Goal: Transaction & Acquisition: Download file/media

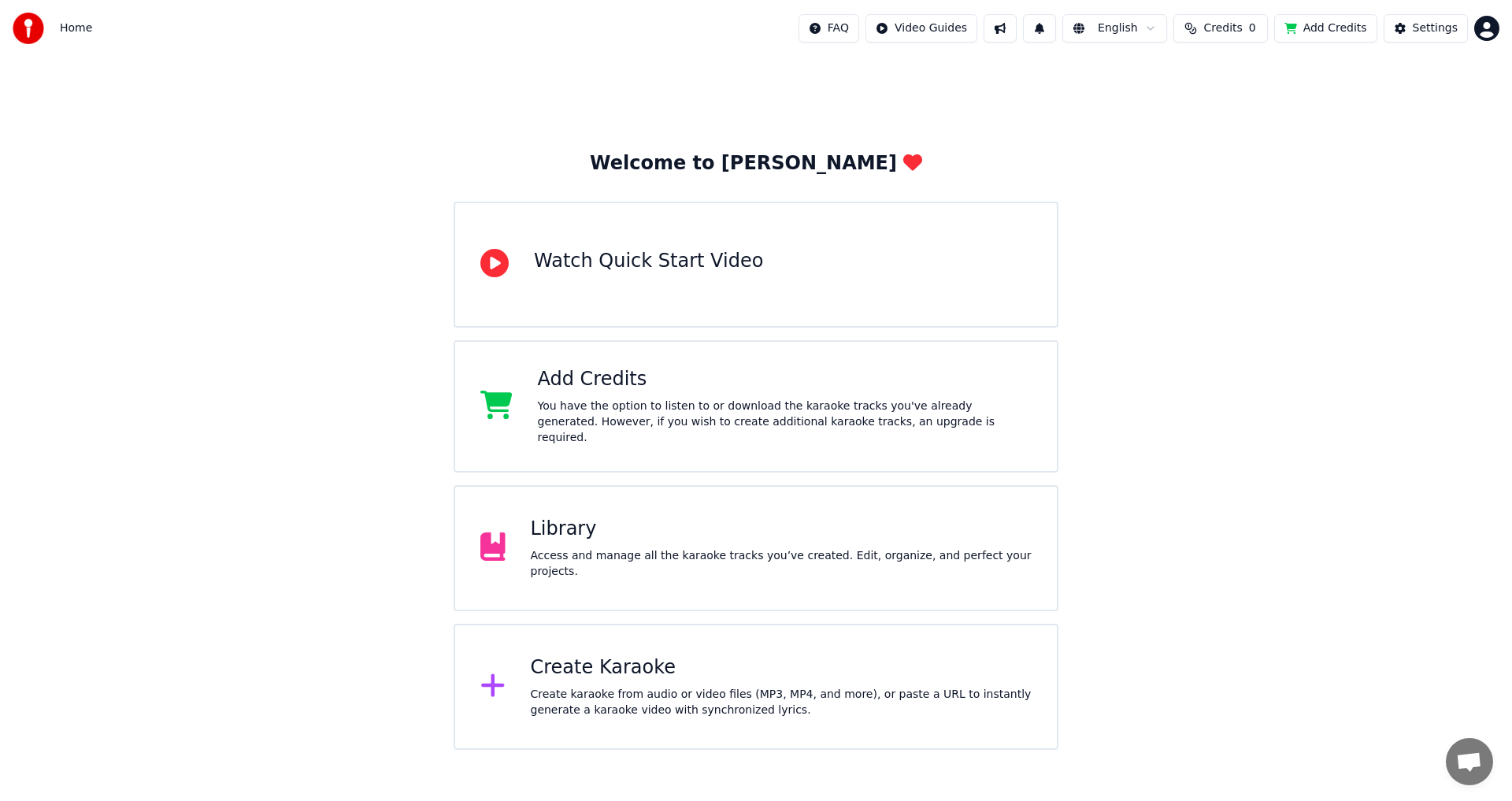
click at [809, 525] on div "Library" at bounding box center [782, 529] width 502 height 25
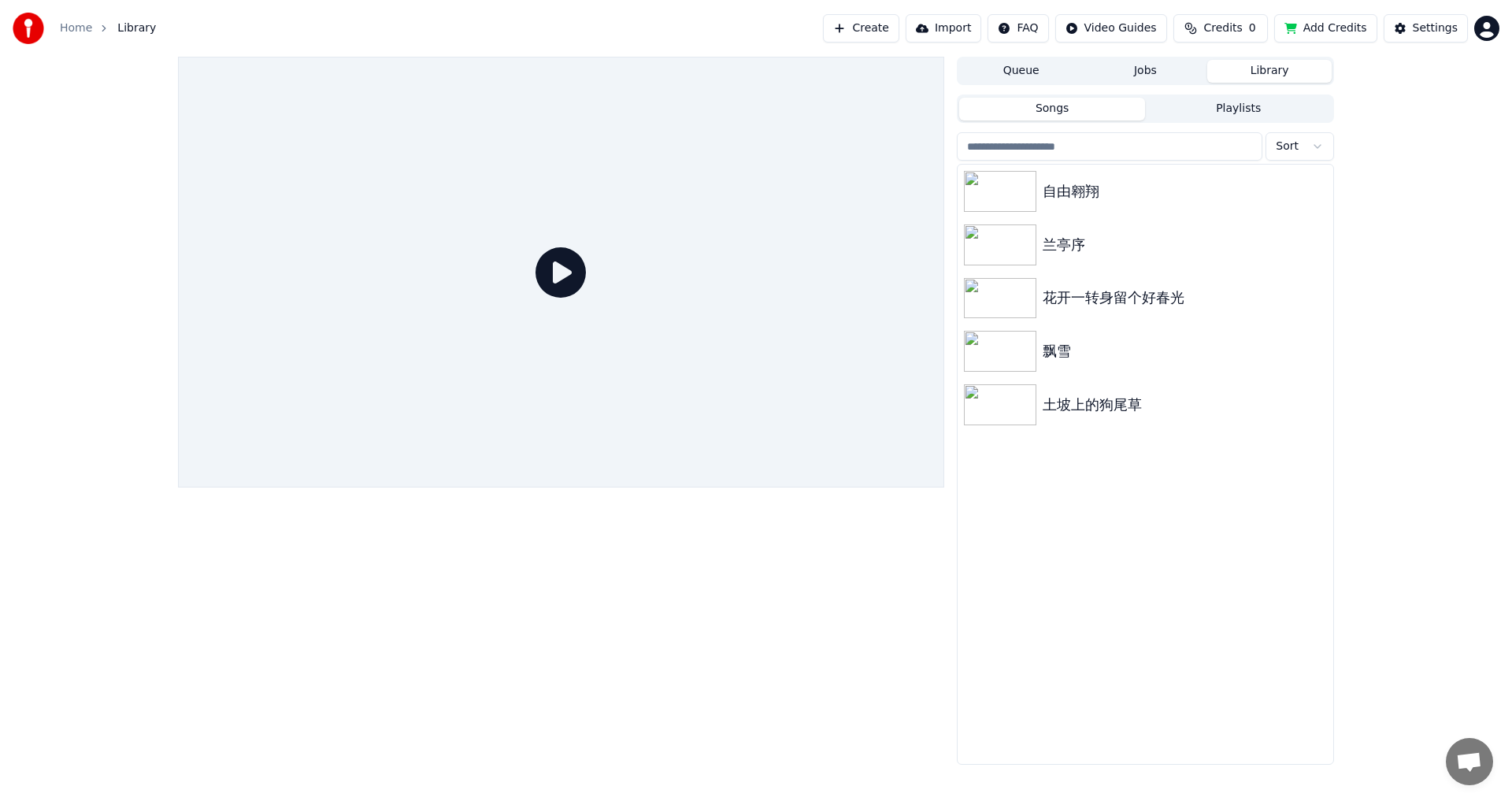
click at [960, 649] on div "自由翱翔 兰亭序 花开一转身留个好春光 飘雪 土坡上的狗尾草" at bounding box center [1146, 465] width 376 height 600
click at [1323, 187] on icon "button" at bounding box center [1320, 190] width 16 height 13
click at [1012, 189] on img at bounding box center [1000, 191] width 72 height 41
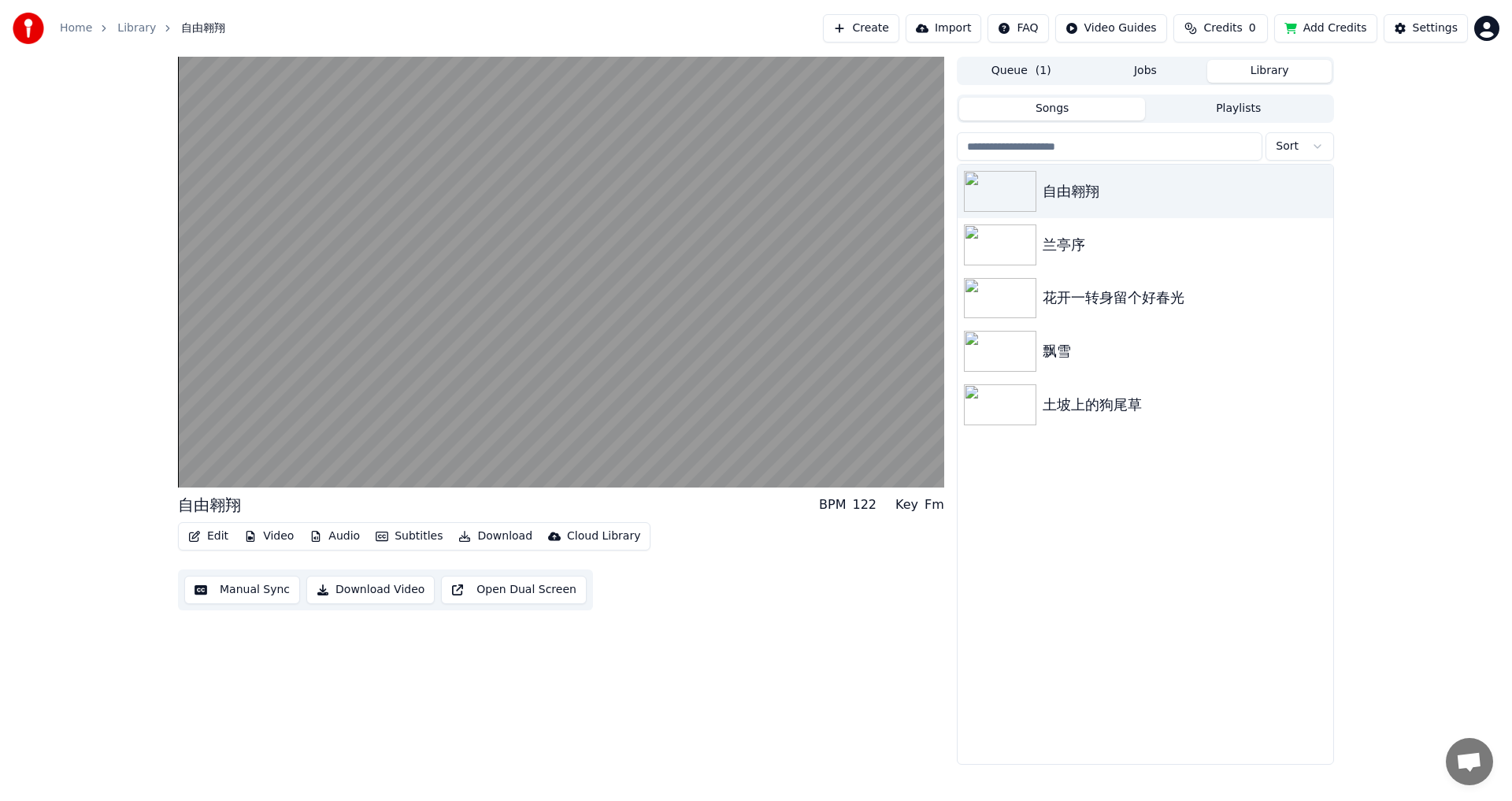
click at [479, 533] on button "Download" at bounding box center [495, 536] width 87 height 22
click at [693, 706] on div "自由翱翔 BPM 122 Key Fm Edit Video Audio Subtitles Download Cloud Library Manual Sy…" at bounding box center [561, 410] width 767 height 708
click at [338, 543] on button "Audio" at bounding box center [334, 536] width 63 height 22
click at [349, 533] on button "Audio" at bounding box center [334, 536] width 63 height 22
click at [490, 538] on button "Download" at bounding box center [495, 536] width 87 height 22
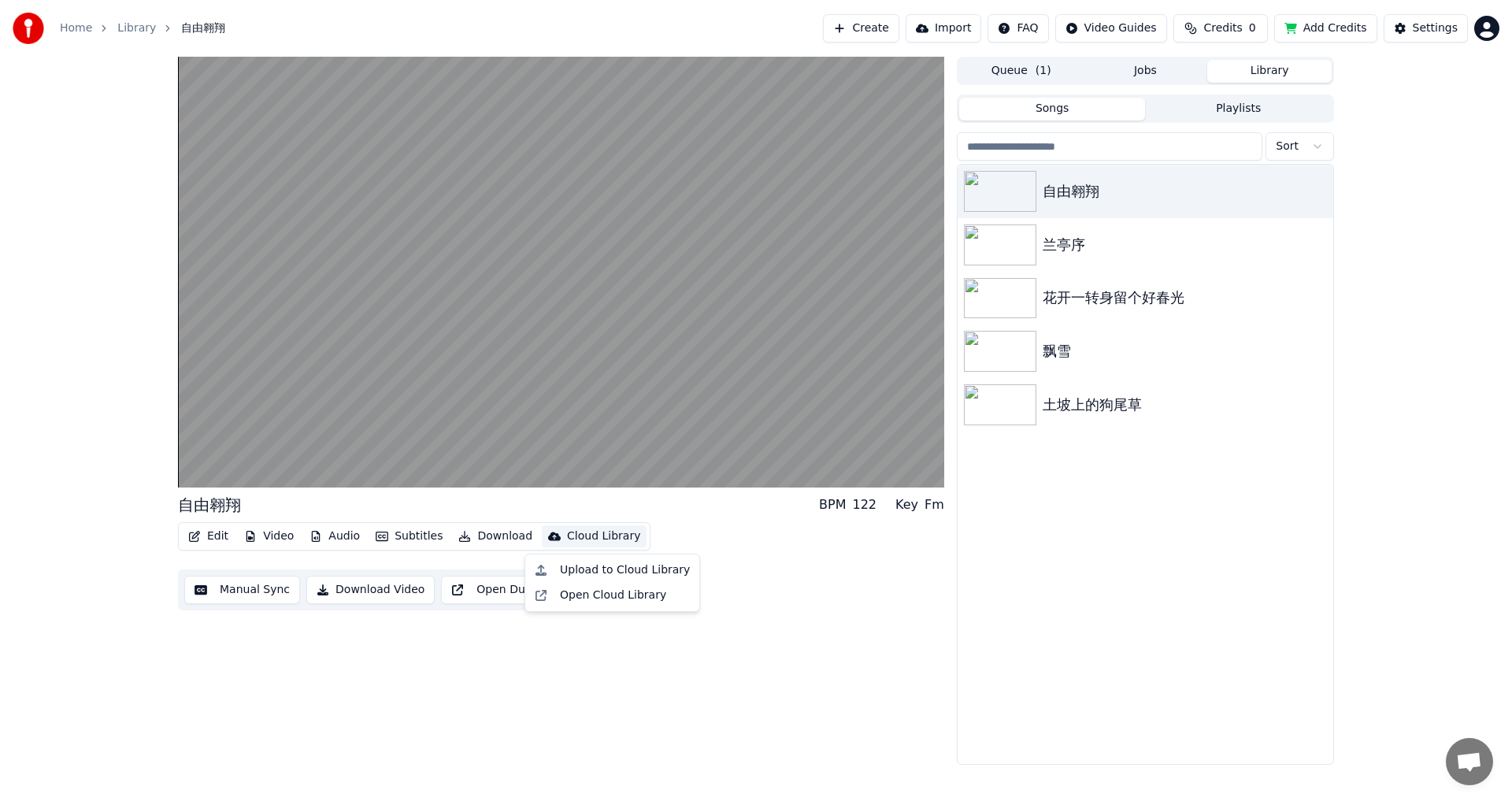
click at [590, 724] on div "自由翱翔 BPM 122 Key Fm Edit Video Audio Subtitles Download Cloud Library Manual Sy…" at bounding box center [561, 410] width 767 height 708
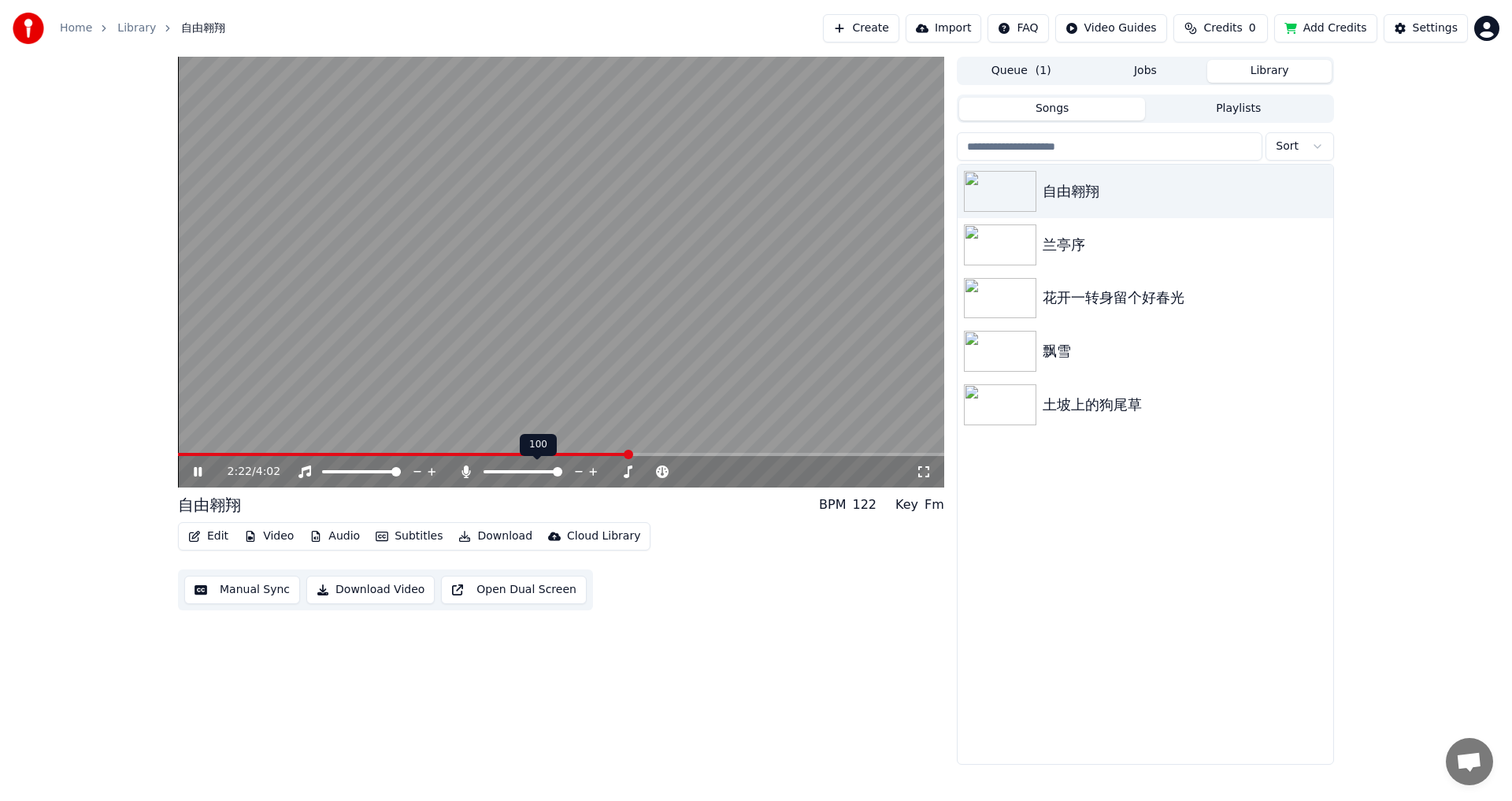
click at [563, 477] on span at bounding box center [558, 472] width 10 height 10
click at [563, 471] on span at bounding box center [558, 472] width 10 height 10
click at [563, 467] on span at bounding box center [558, 472] width 10 height 10
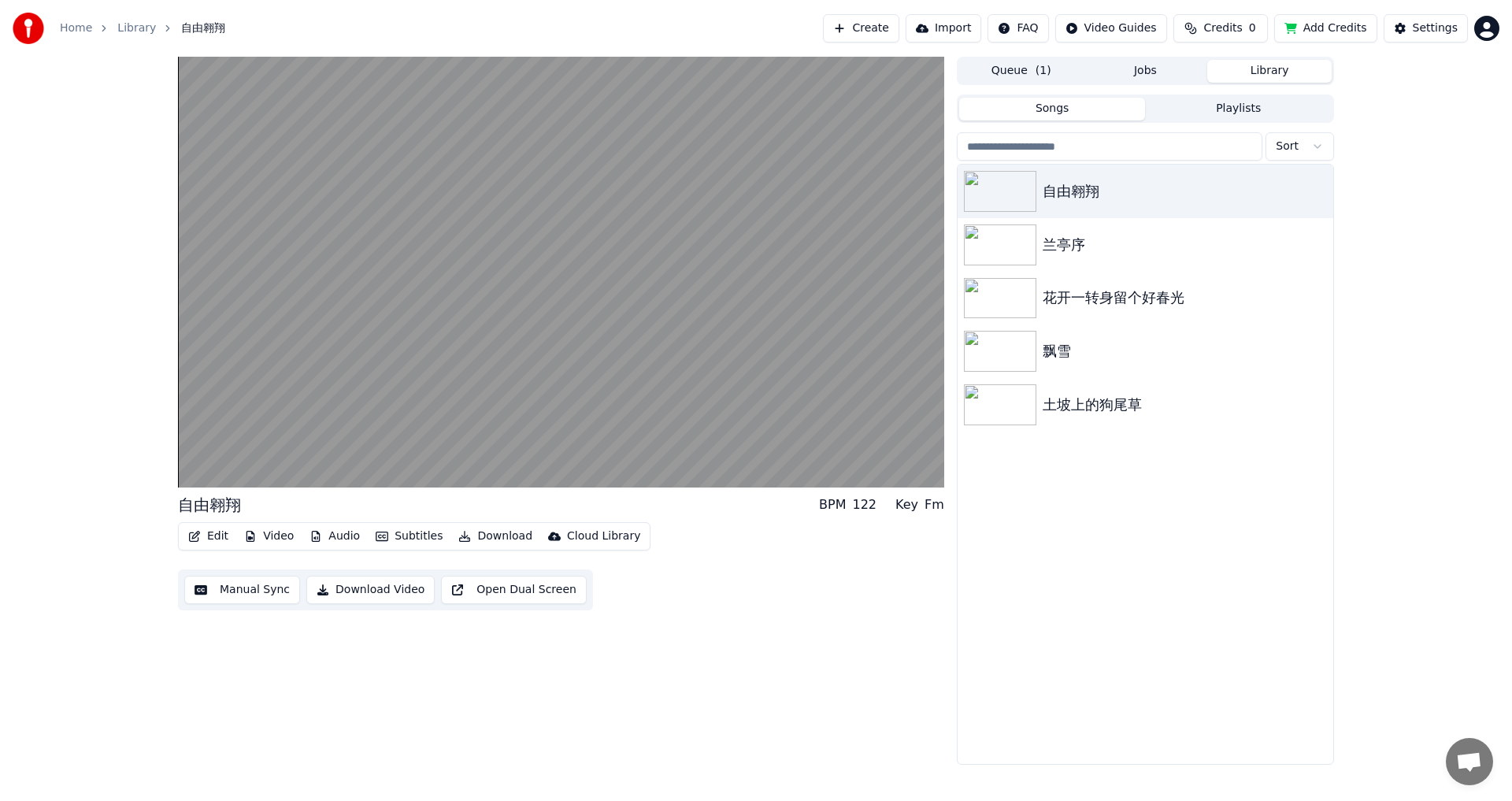
click at [348, 535] on button "Audio" at bounding box center [334, 536] width 63 height 22
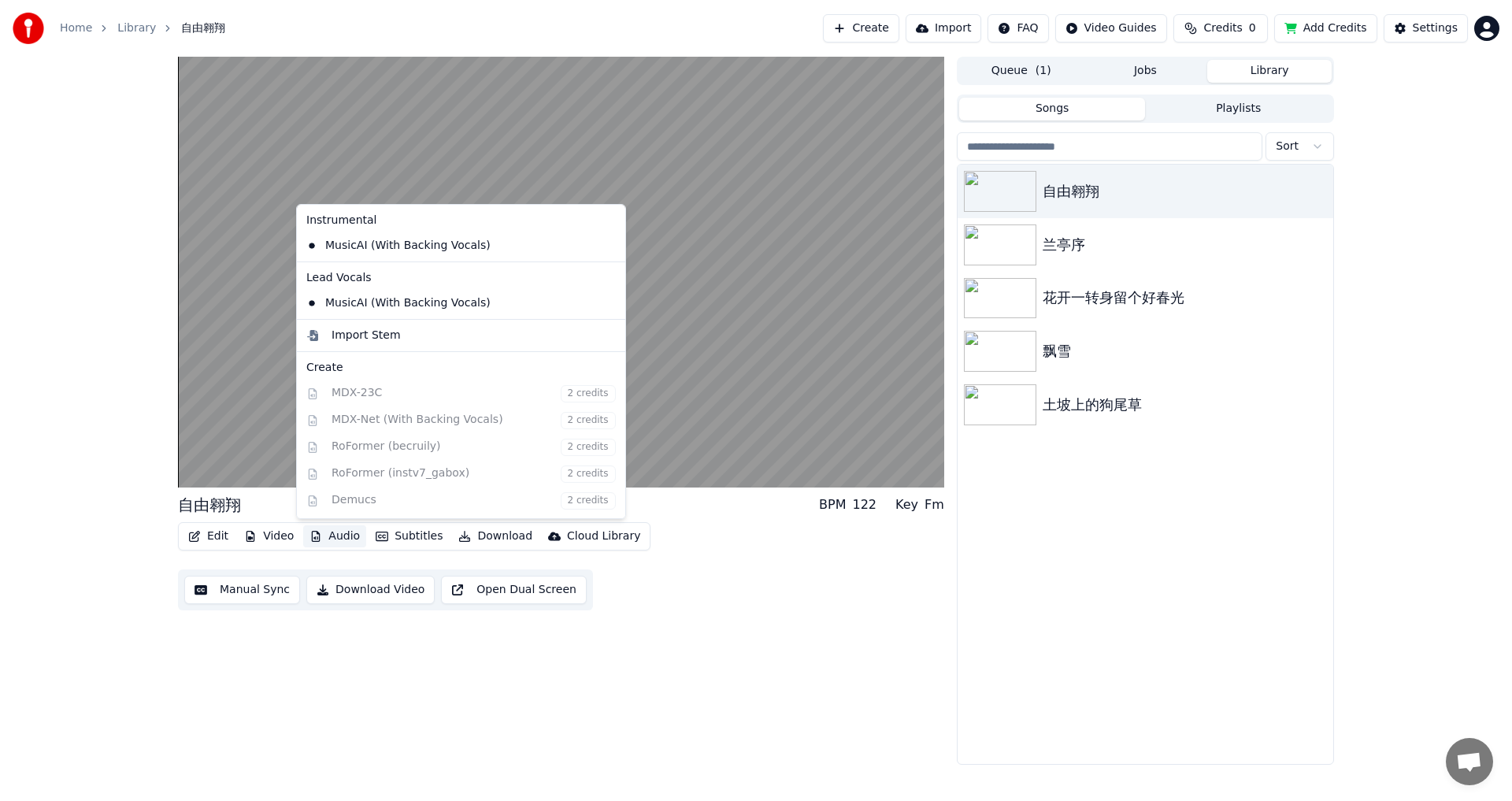
click at [684, 660] on div "自由翱翔 BPM 122 Key Fm Edit Video Audio Subtitles Download Cloud Library Manual Sy…" at bounding box center [561, 410] width 767 height 708
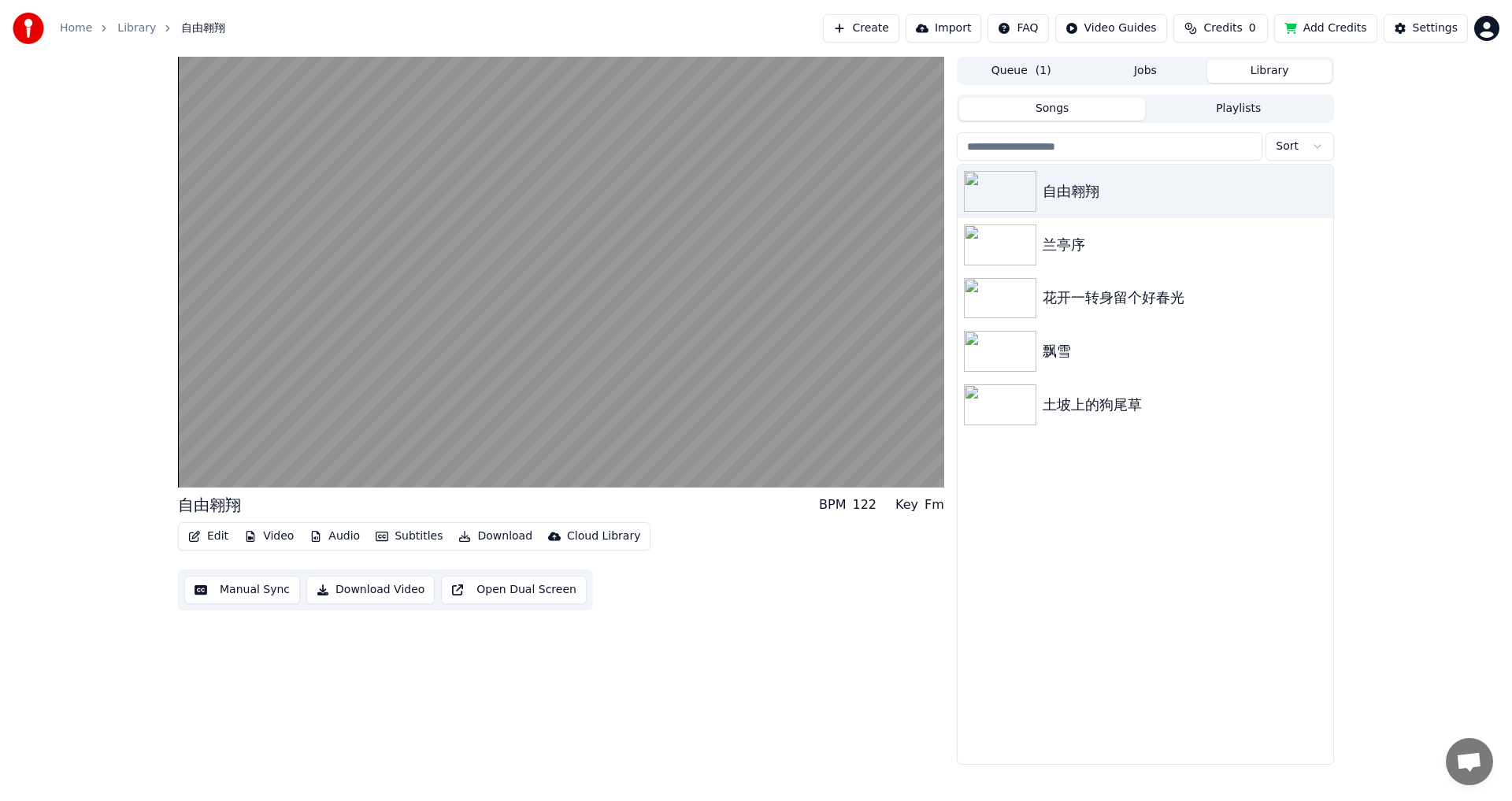
click at [351, 535] on button "Audio" at bounding box center [334, 536] width 63 height 22
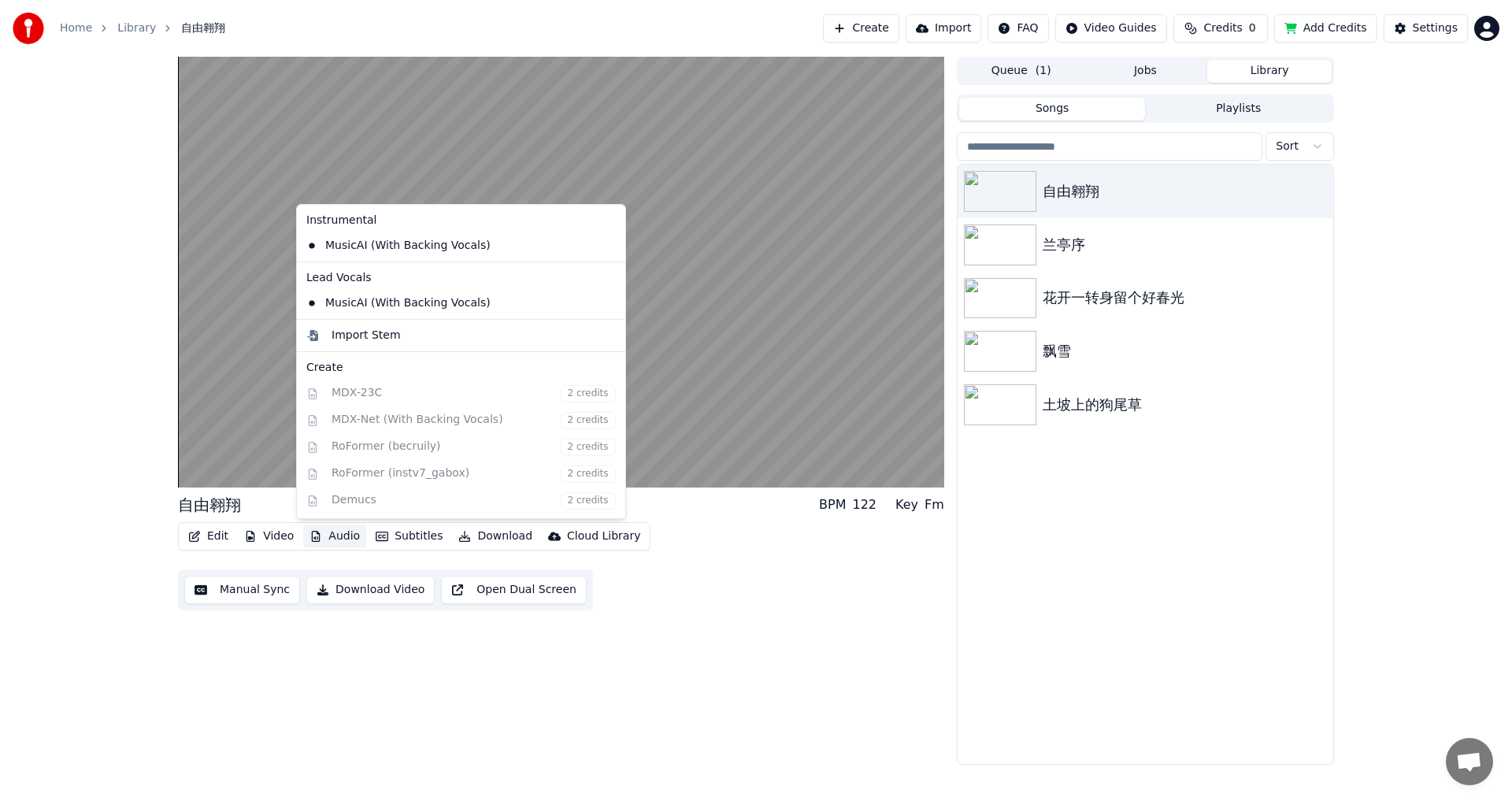
click at [908, 663] on div "自由翱翔 BPM 122 Key Fm Edit Video Audio Subtitles Download Cloud Library Manual Sy…" at bounding box center [561, 410] width 767 height 708
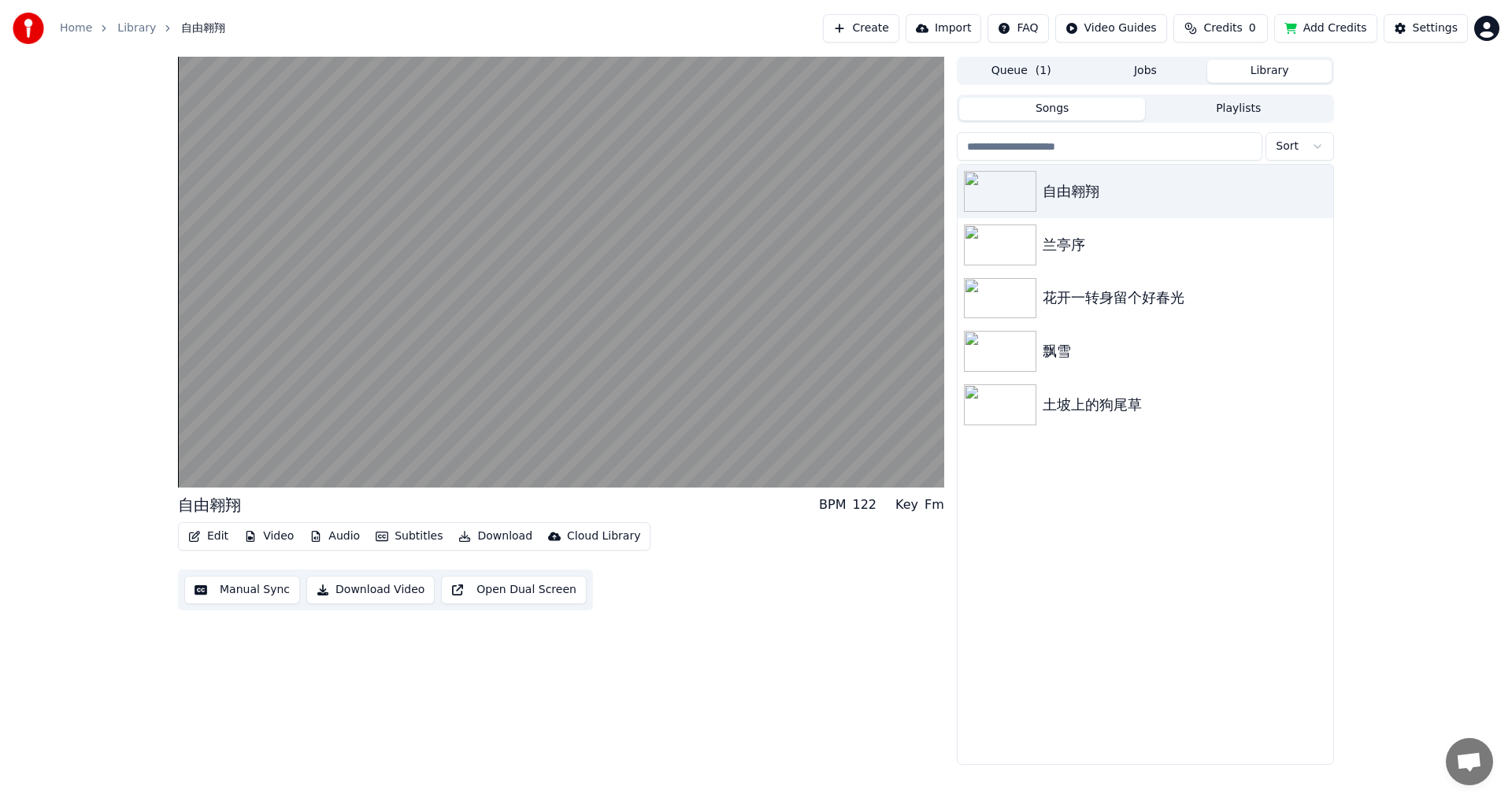
click at [908, 663] on div "自由翱翔 BPM 122 Key Fm Edit Video Audio Subtitles Download Cloud Library Manual Sy…" at bounding box center [561, 410] width 767 height 708
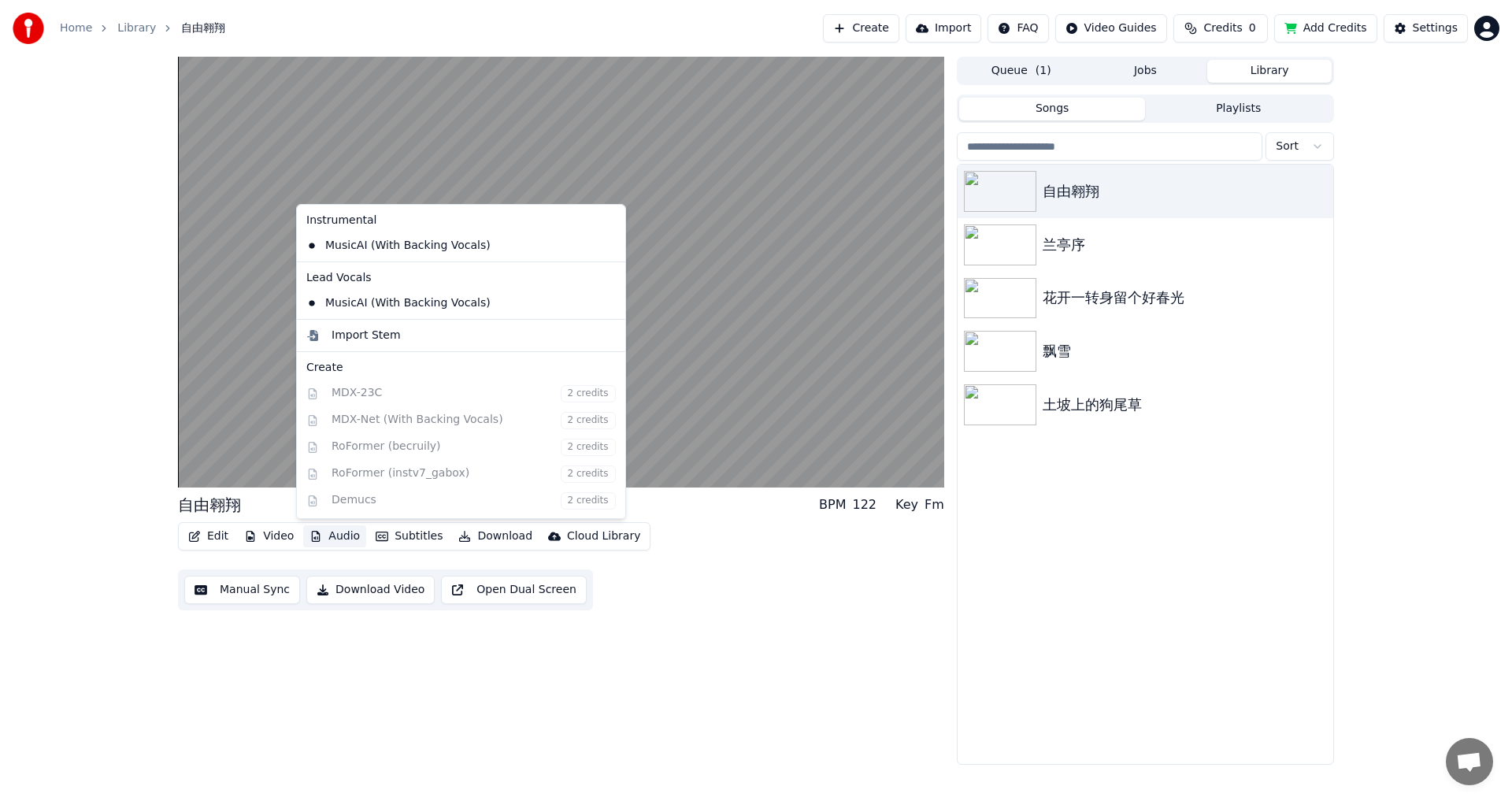
click at [337, 535] on button "Audio" at bounding box center [334, 536] width 63 height 22
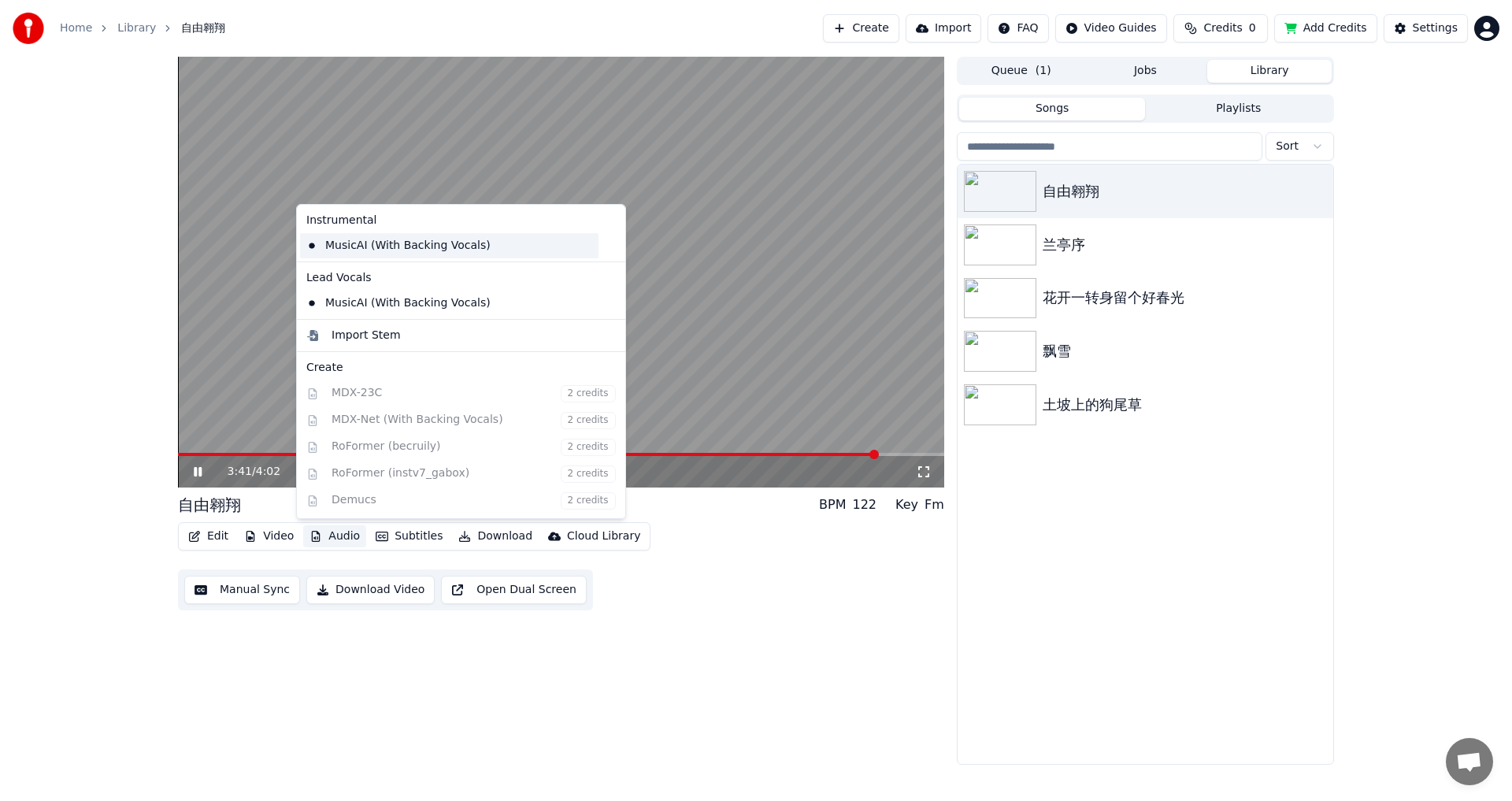
click at [337, 245] on div "MusicAI (With Backing Vocals)" at bounding box center [449, 246] width 299 height 25
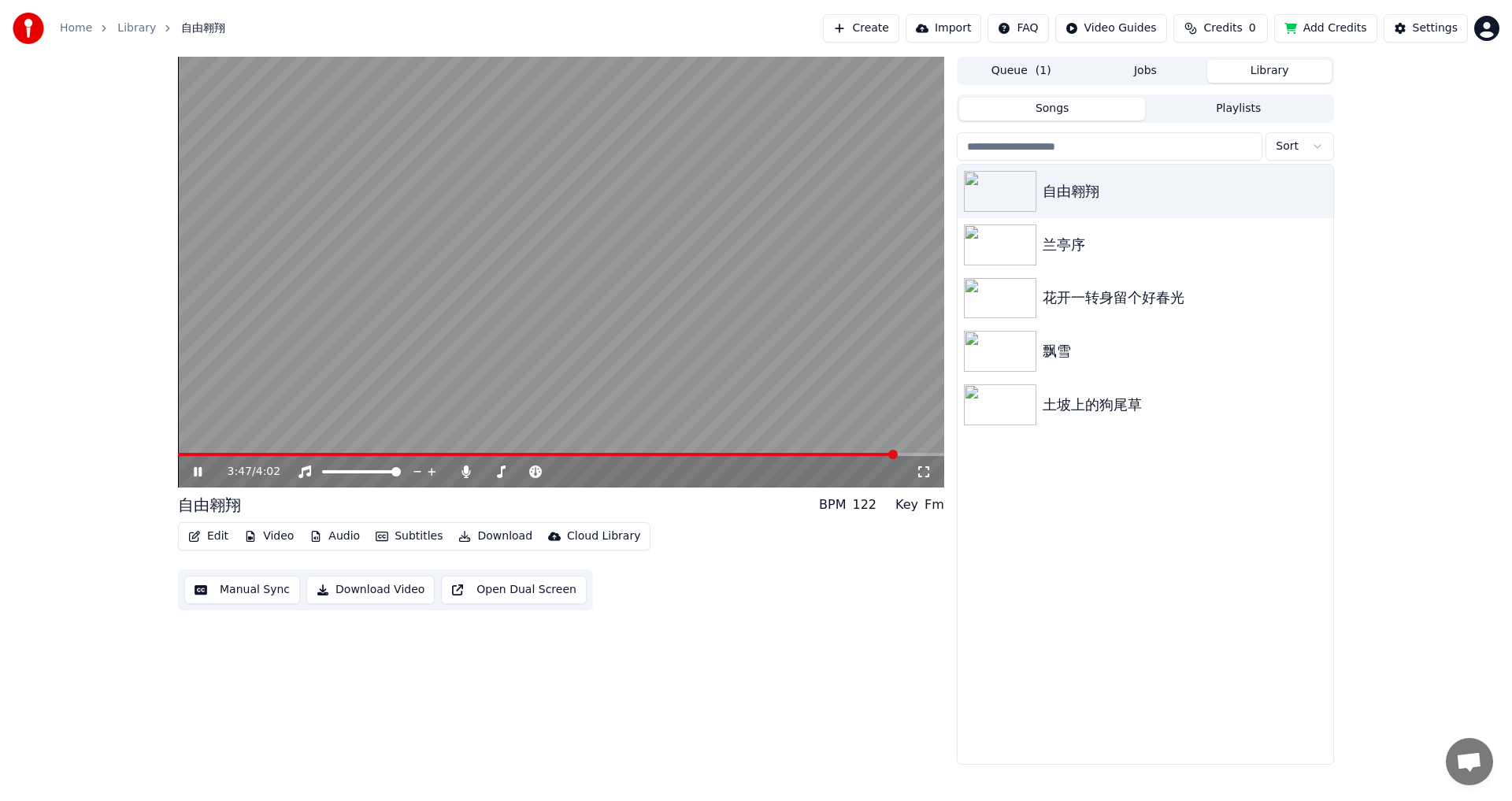
click at [332, 540] on button "Audio" at bounding box center [334, 536] width 63 height 22
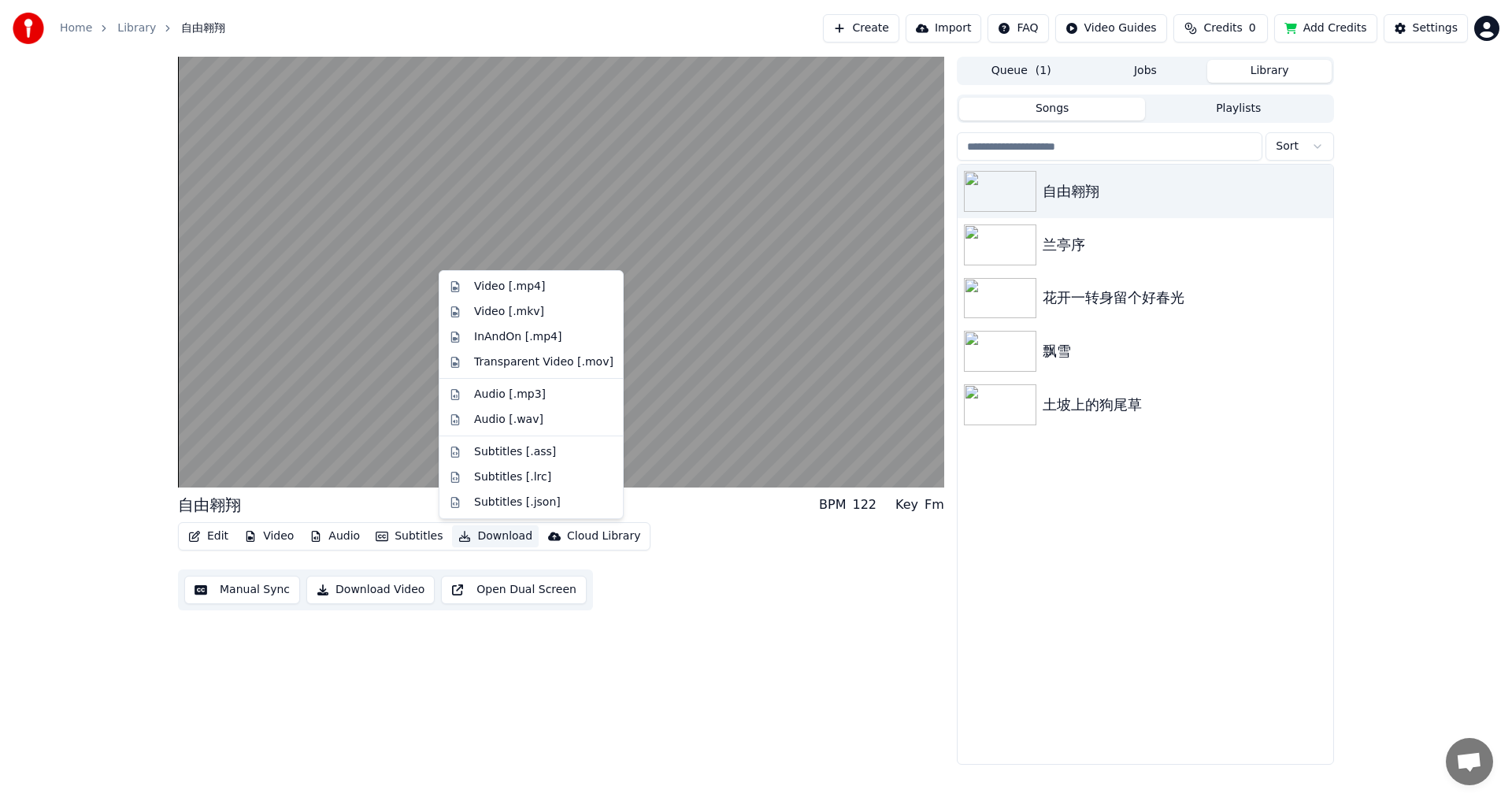
click at [631, 702] on div "自由翱翔 BPM 122 Key Fm Edit Video Audio Subtitles Download Cloud Library Manual Sy…" at bounding box center [561, 410] width 767 height 708
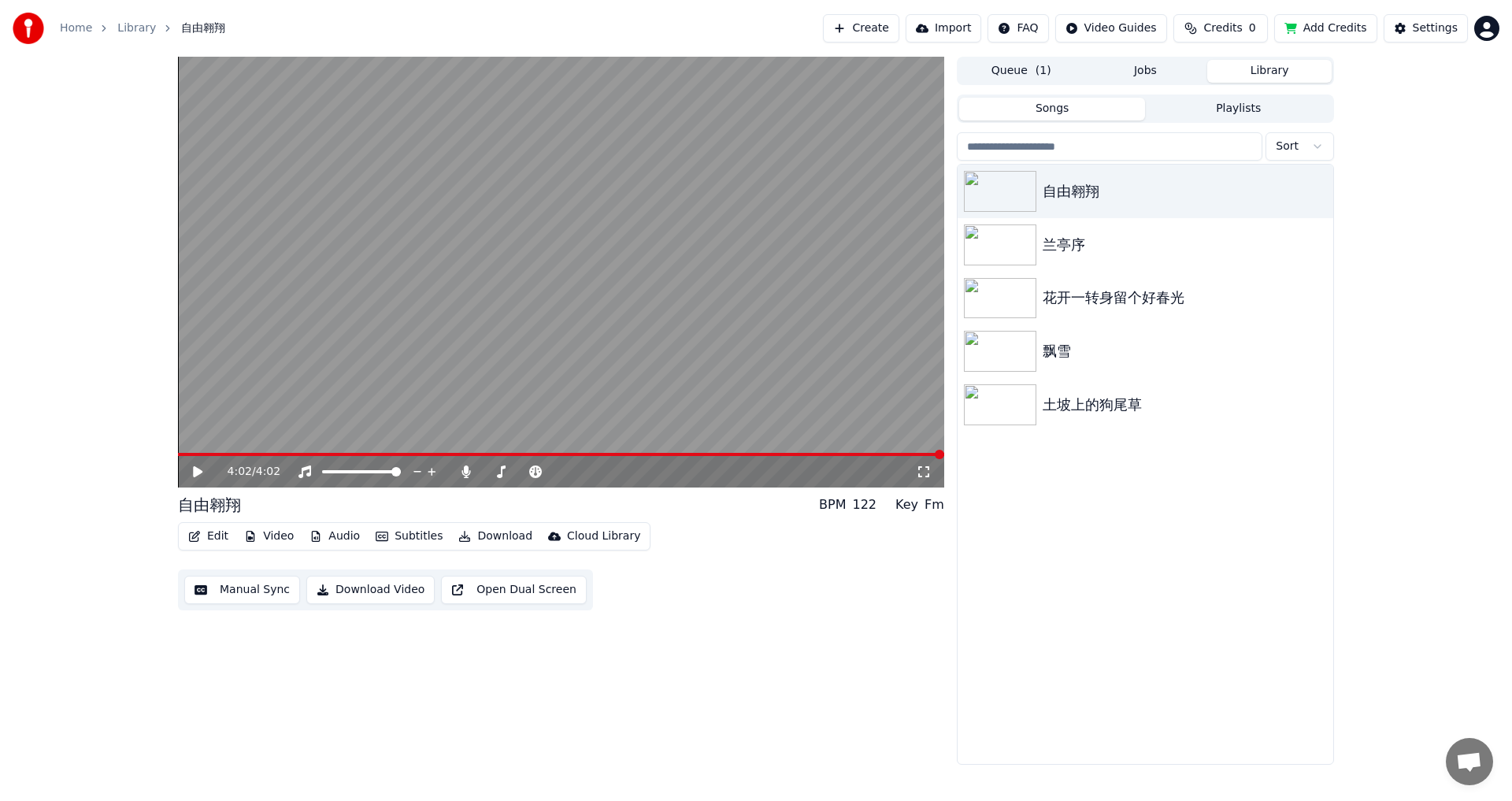
click at [478, 535] on button "Download" at bounding box center [495, 536] width 87 height 22
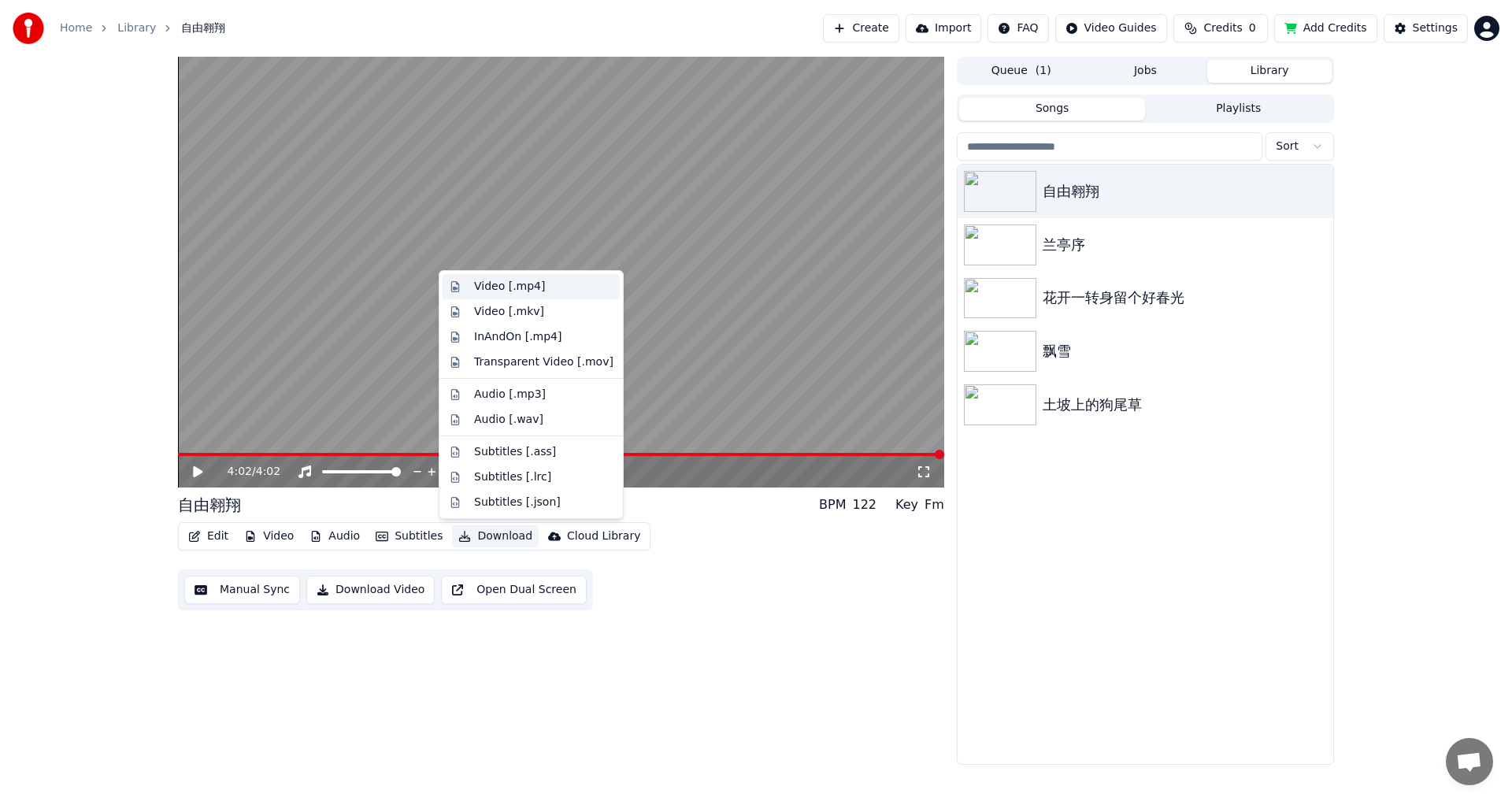
click at [483, 289] on div "Video [.mp4]" at bounding box center [510, 286] width 71 height 16
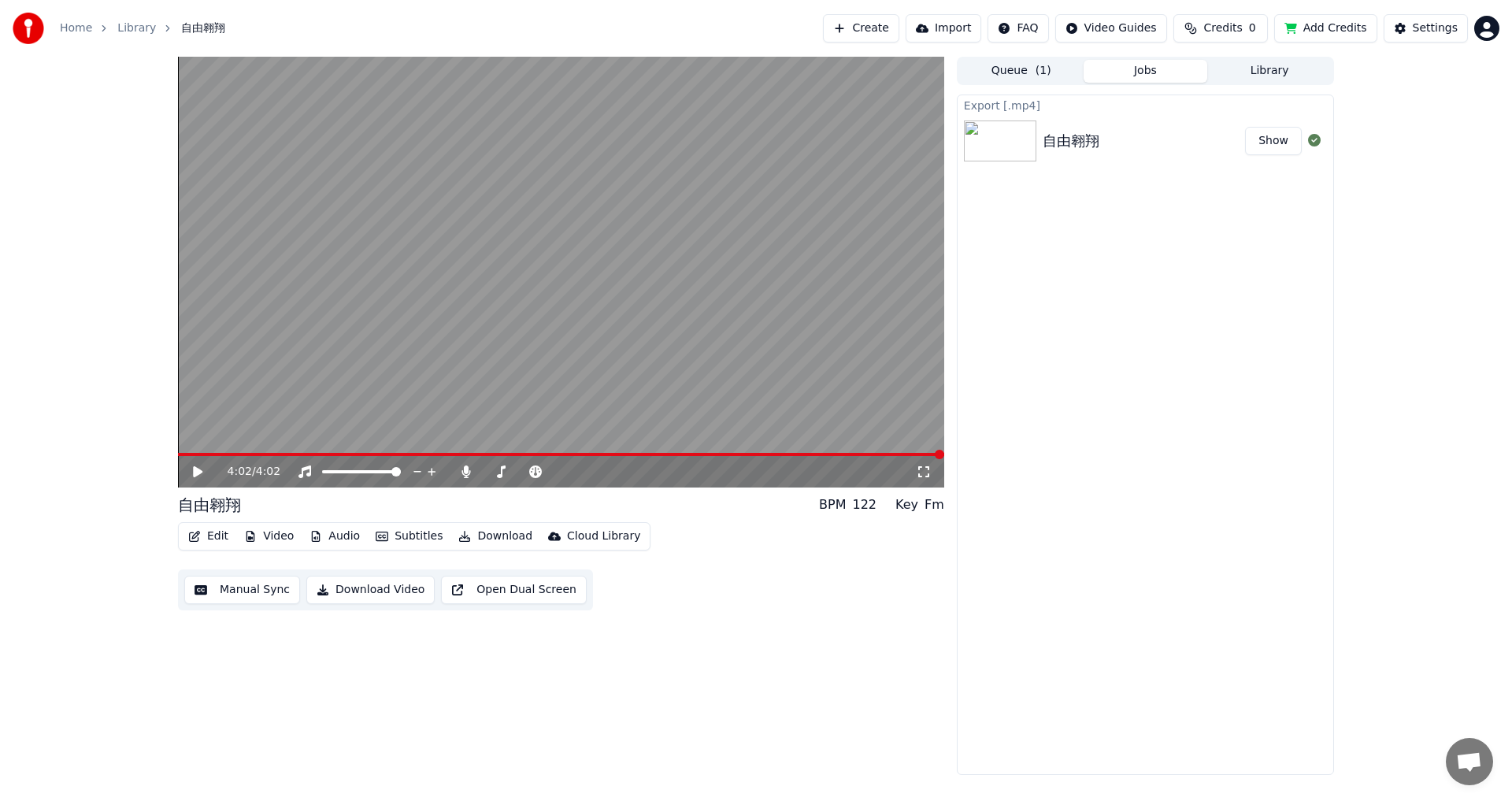
click at [1264, 141] on button "Show" at bounding box center [1274, 141] width 57 height 28
